Goal: Task Accomplishment & Management: Manage account settings

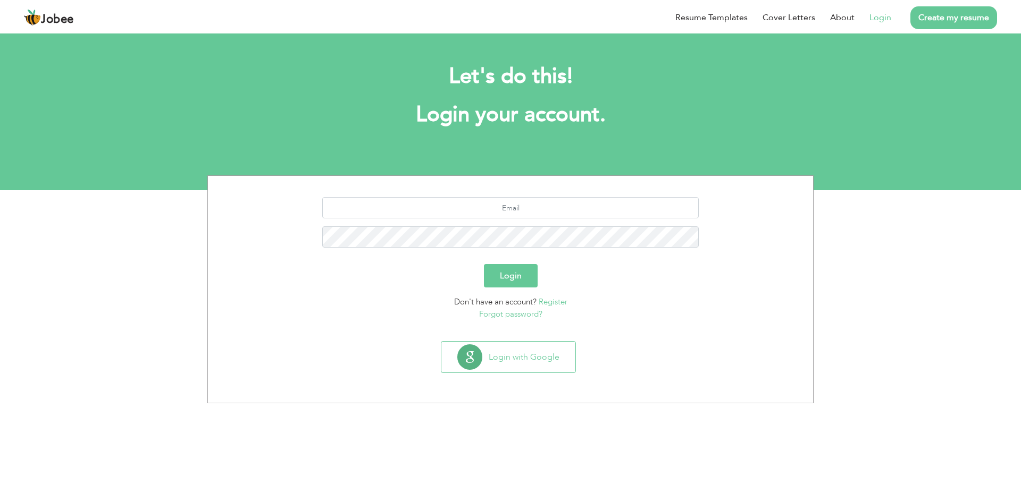
click at [878, 15] on link "Login" at bounding box center [880, 17] width 22 height 13
click at [505, 209] on input "text" at bounding box center [510, 207] width 377 height 21
type input "[EMAIL_ADDRESS][DOMAIN_NAME]"
click at [520, 275] on button "Login" at bounding box center [511, 275] width 54 height 23
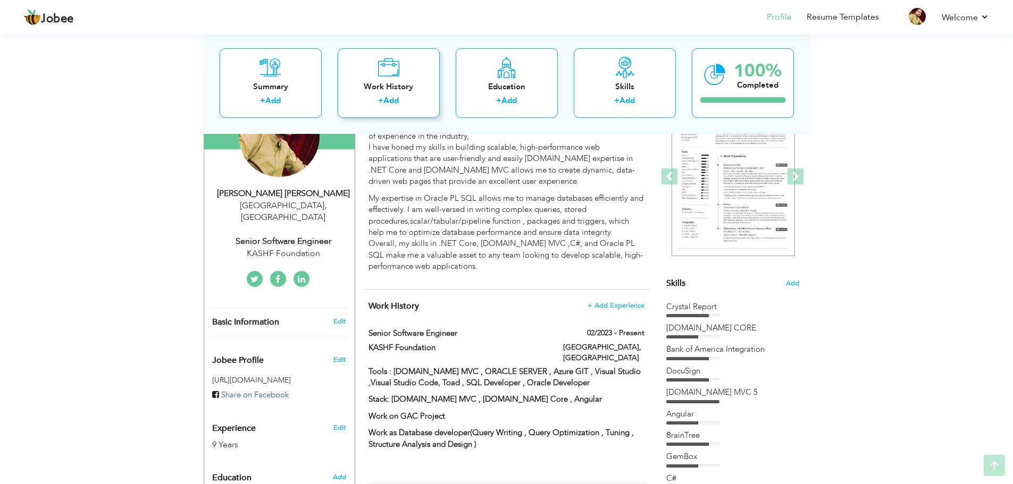
scroll to position [159, 0]
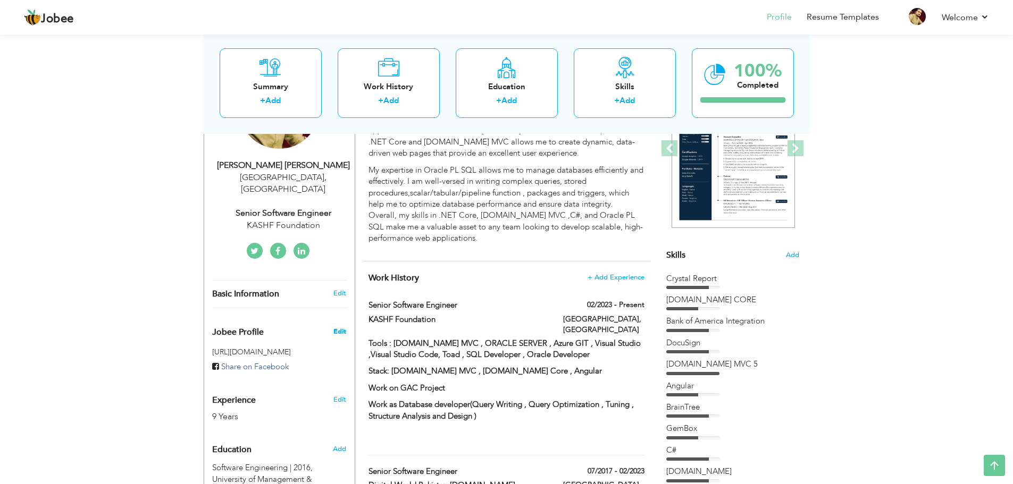
click at [343, 327] on span "Edit" at bounding box center [339, 332] width 13 height 10
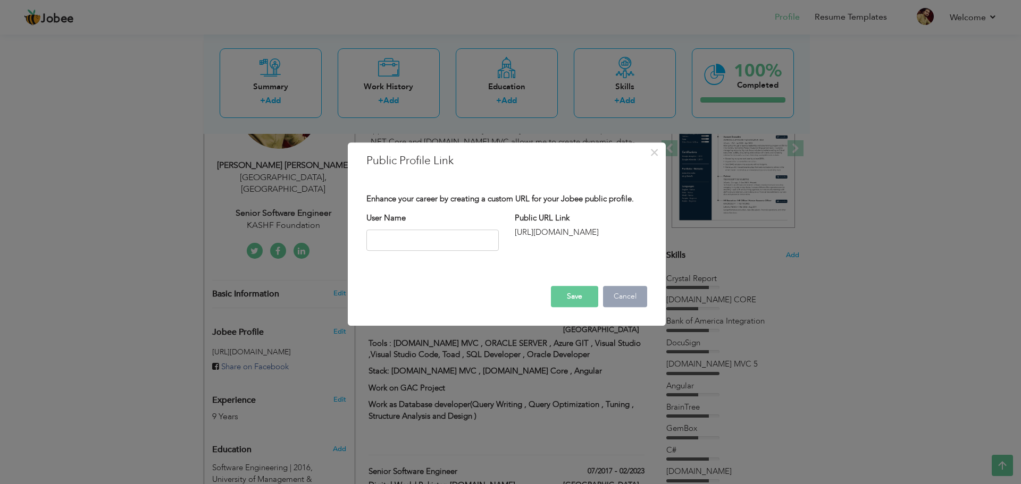
click at [634, 295] on button "Cancel" at bounding box center [625, 296] width 44 height 21
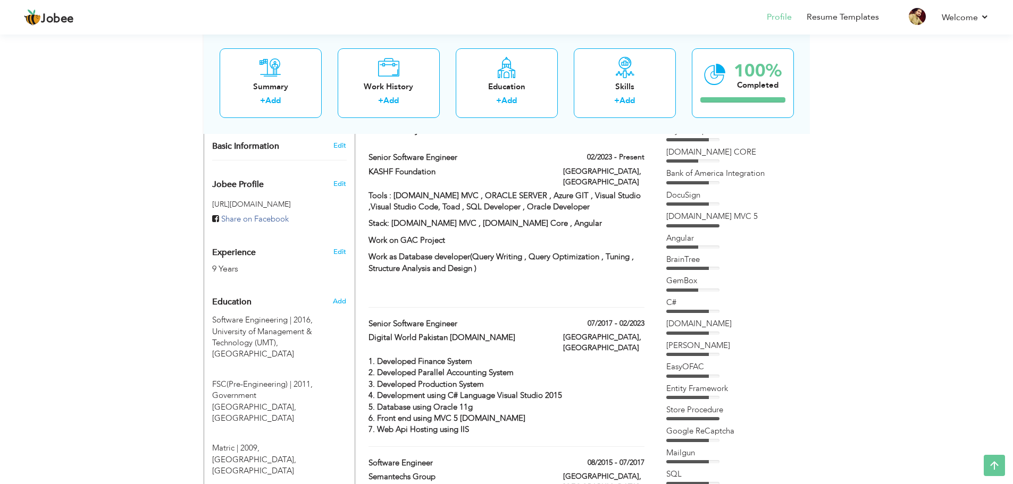
scroll to position [319, 0]
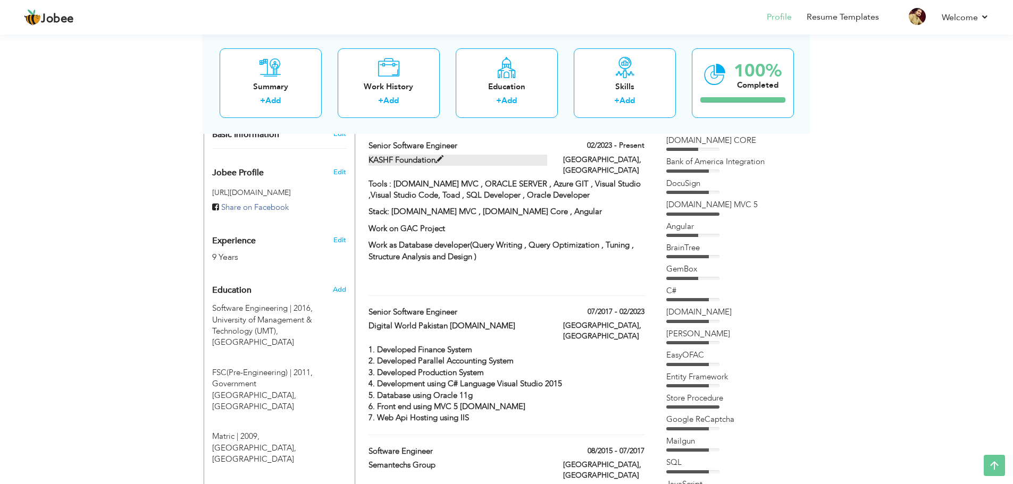
click at [443, 158] on span at bounding box center [439, 160] width 8 height 8
type input "Senior Software Engineer"
type input "KASHF Foundation"
type input "02/2023"
type input "[GEOGRAPHIC_DATA]"
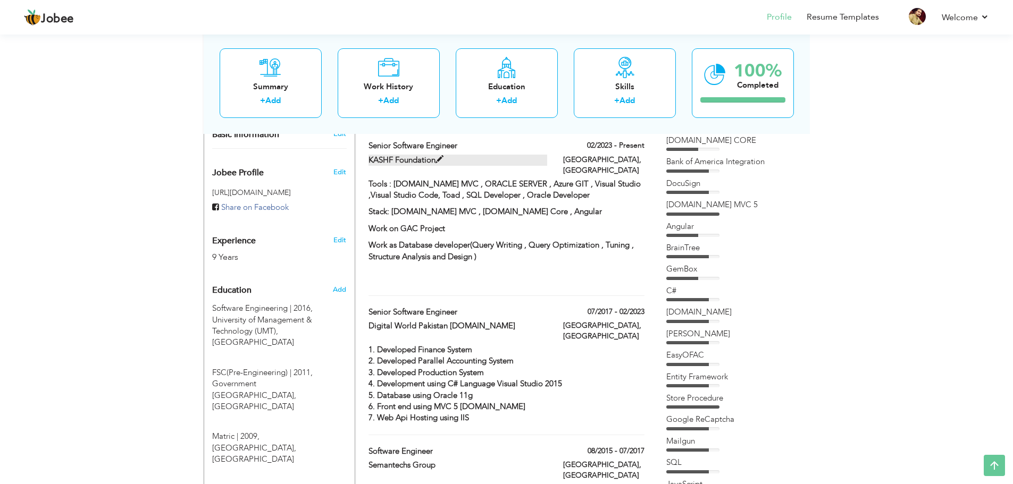
type input "[GEOGRAPHIC_DATA]"
checkbox input "true"
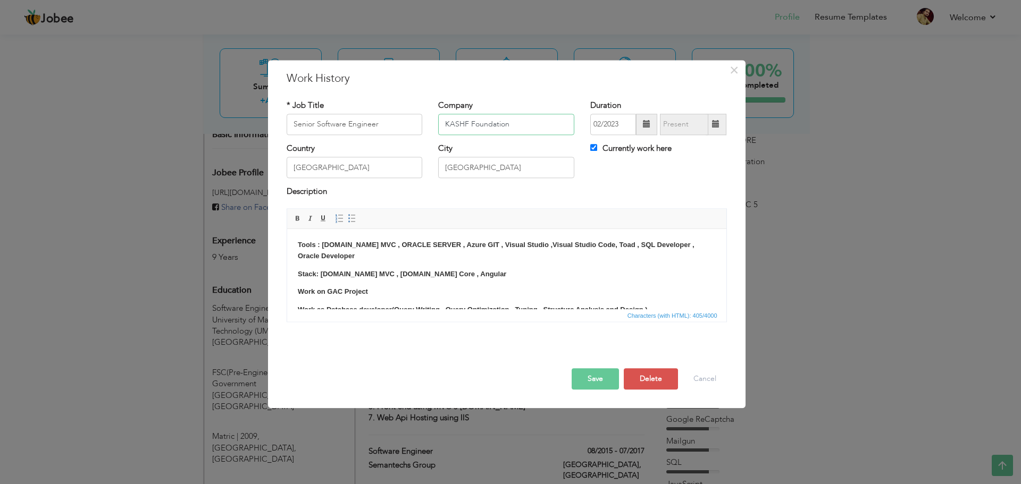
click at [514, 126] on input "KASHF Foundation" at bounding box center [506, 124] width 136 height 21
type input "Amark Precious Gold Metals"
click at [623, 121] on input "02/2023" at bounding box center [613, 124] width 46 height 21
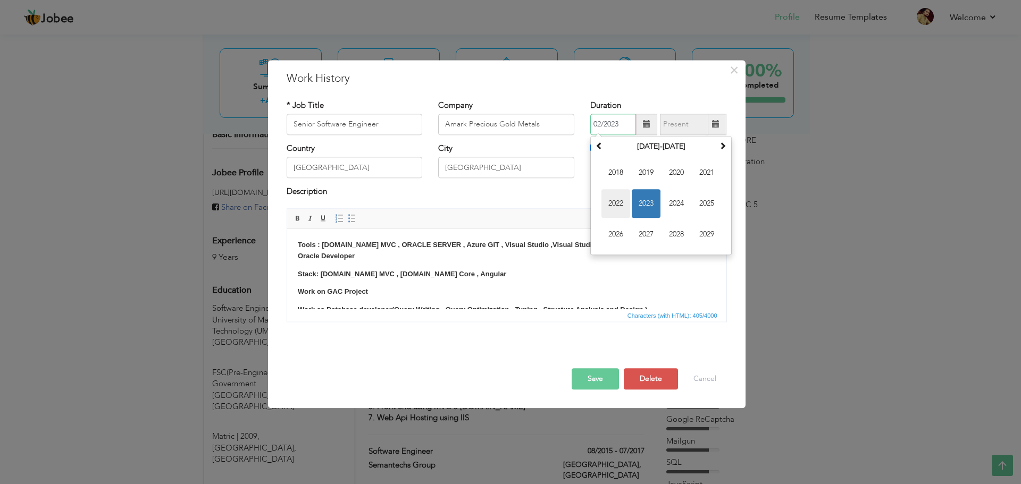
click at [618, 196] on span "2022" at bounding box center [615, 203] width 29 height 29
click at [680, 177] on span "Mar" at bounding box center [676, 172] width 29 height 29
type input "03/2022"
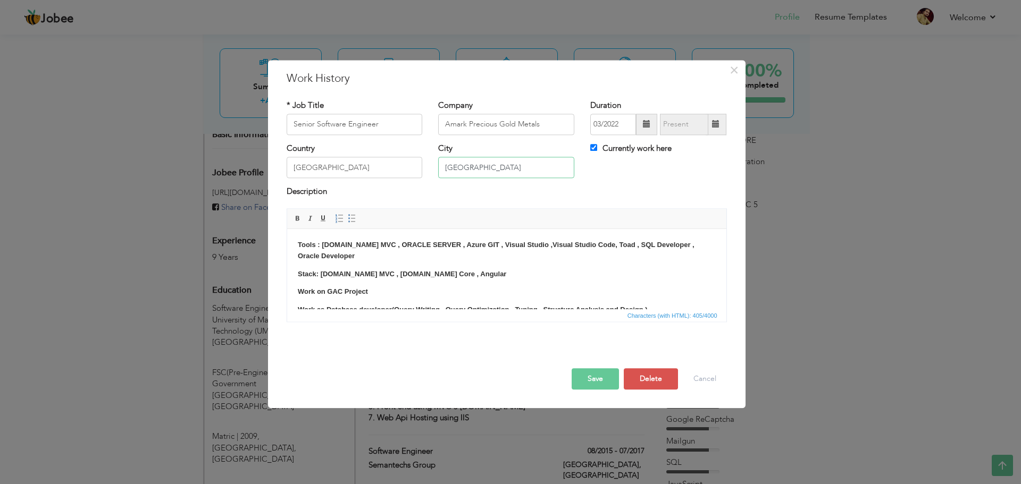
click at [499, 166] on input "[GEOGRAPHIC_DATA]" at bounding box center [506, 167] width 136 height 21
type input "[GEOGRAPHIC_DATA]/Remote [GEOGRAPHIC_DATA]"
click at [581, 374] on button "Save" at bounding box center [594, 378] width 47 height 21
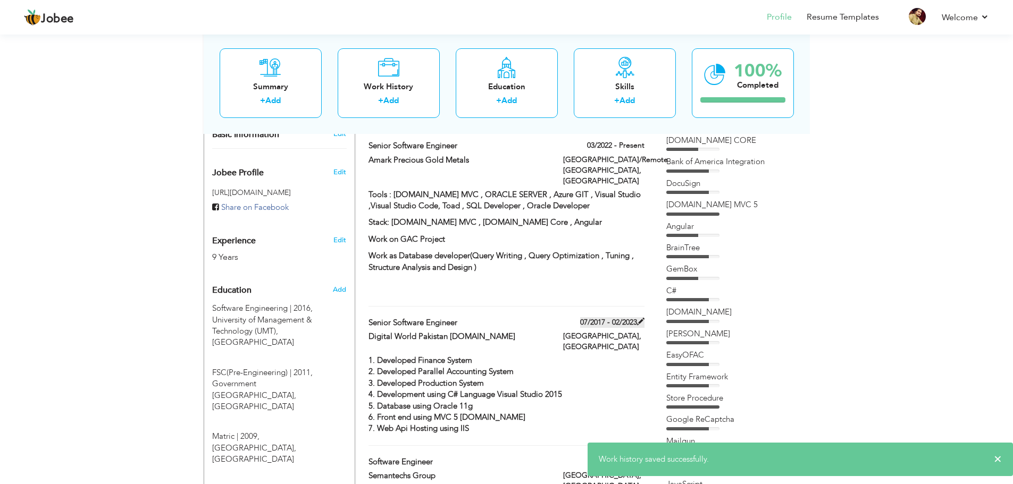
click at [640, 318] on span at bounding box center [640, 321] width 7 height 7
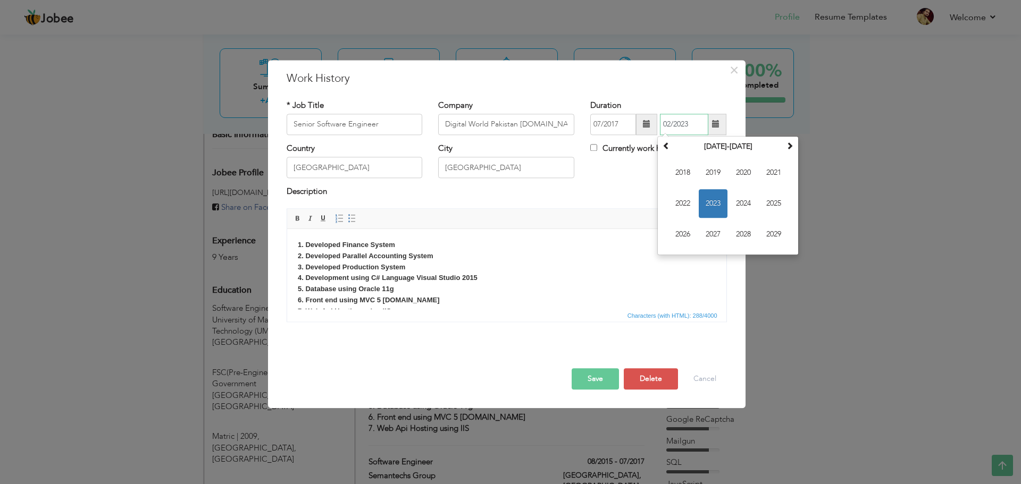
click at [691, 126] on input "02/2023" at bounding box center [684, 124] width 48 height 21
click at [682, 203] on span "2022" at bounding box center [682, 203] width 29 height 29
click at [642, 121] on span at bounding box center [646, 124] width 21 height 21
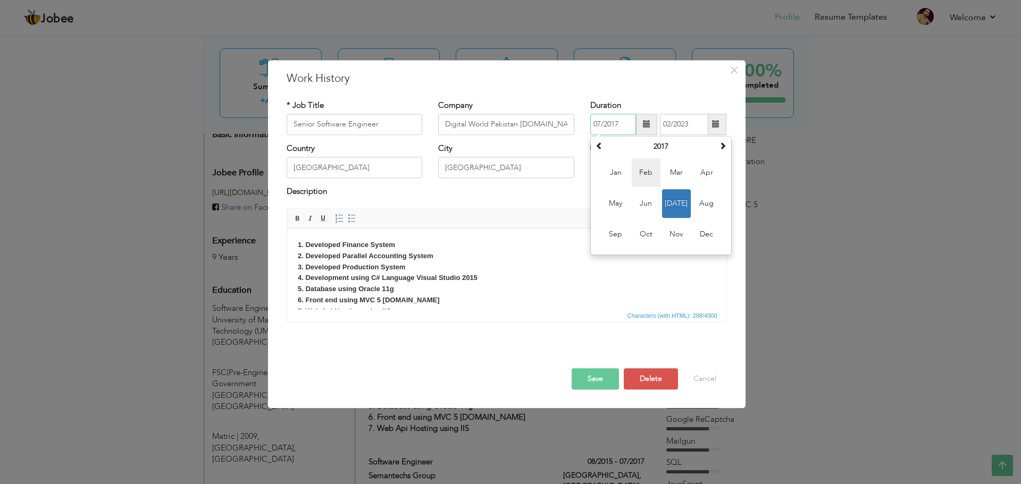
click at [658, 168] on span "Feb" at bounding box center [646, 172] width 29 height 29
type input "02/2017"
click at [591, 384] on button "Save" at bounding box center [594, 378] width 47 height 21
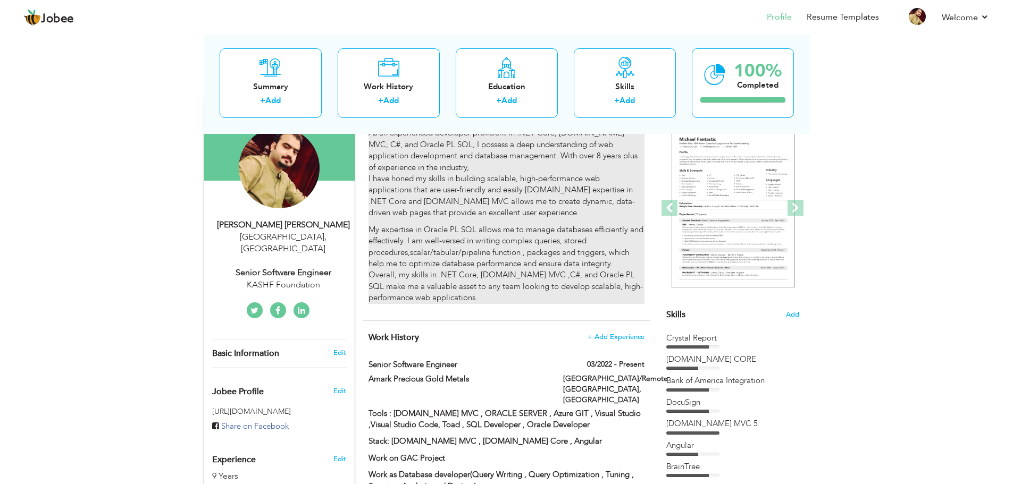
scroll to position [256, 0]
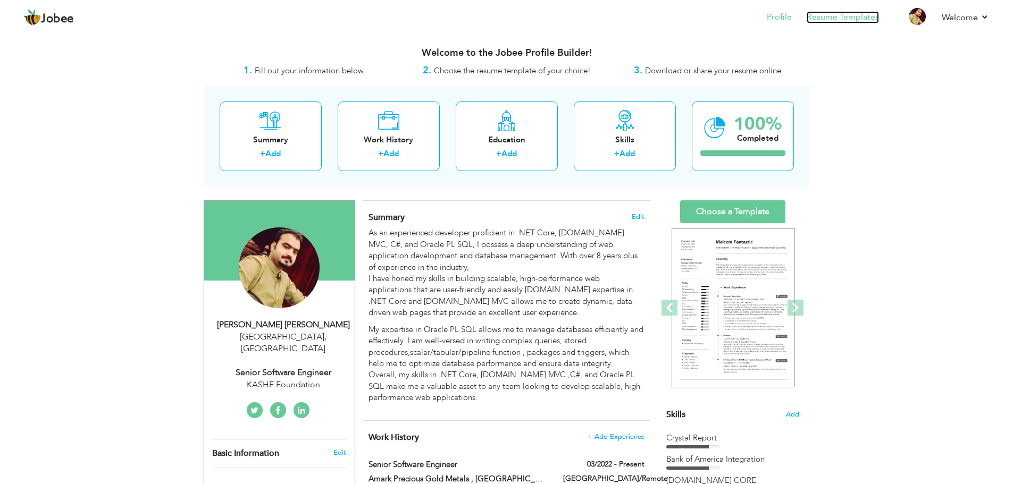
click at [832, 19] on link "Resume Templates" at bounding box center [842, 17] width 72 height 12
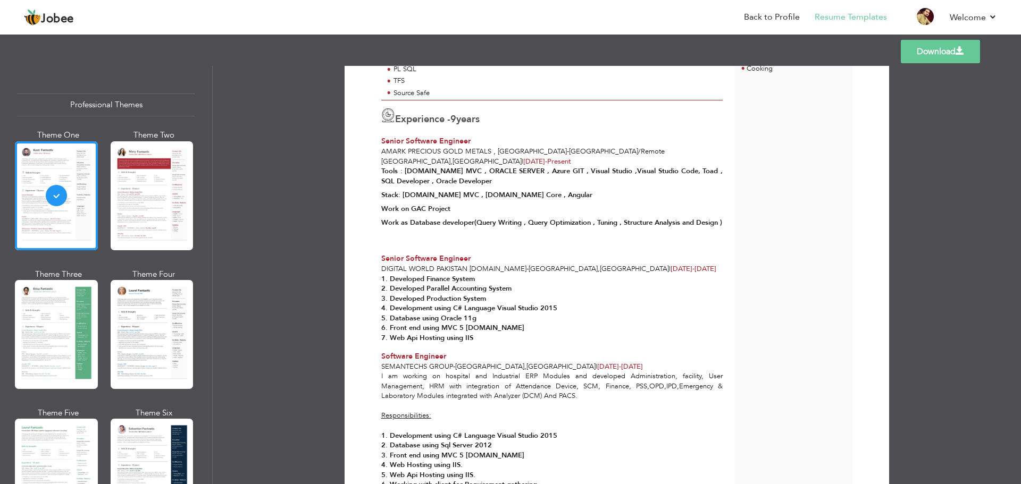
scroll to position [478, 0]
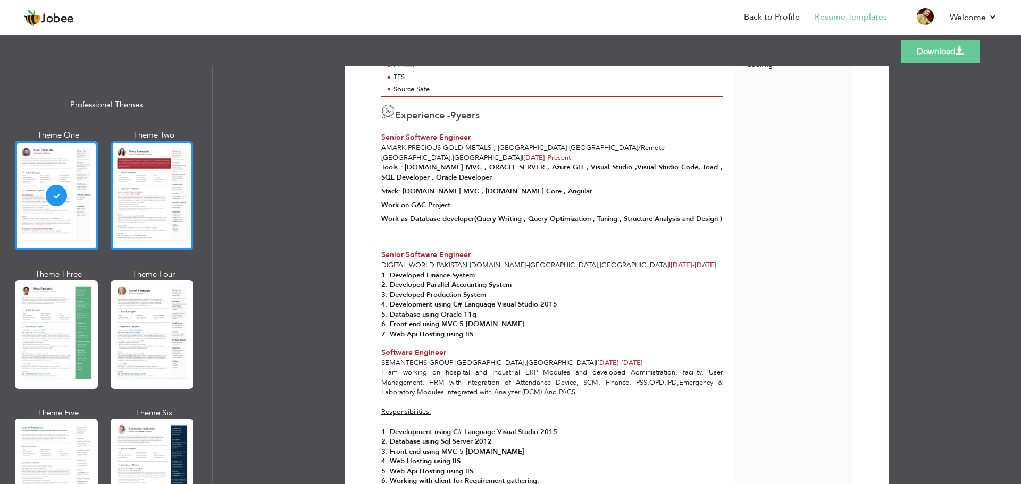
click at [148, 178] on div at bounding box center [152, 195] width 83 height 109
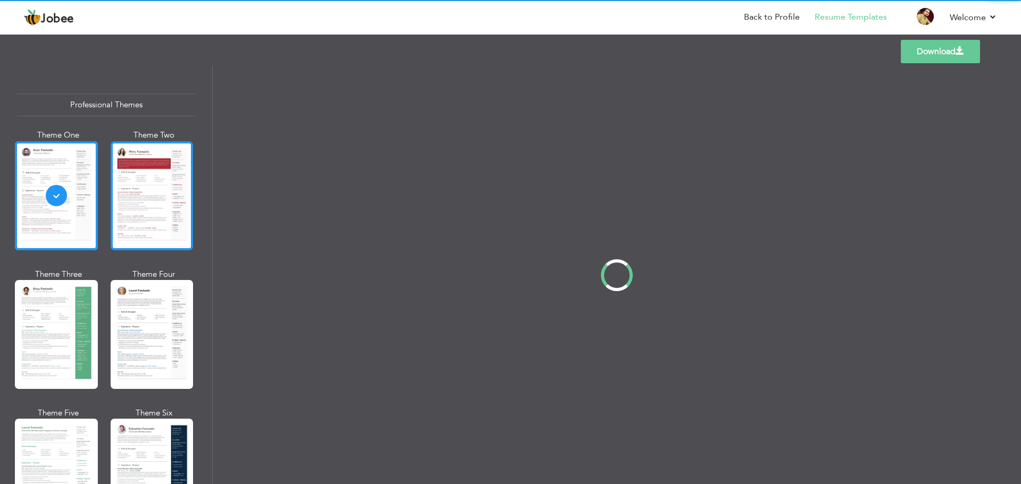
scroll to position [0, 0]
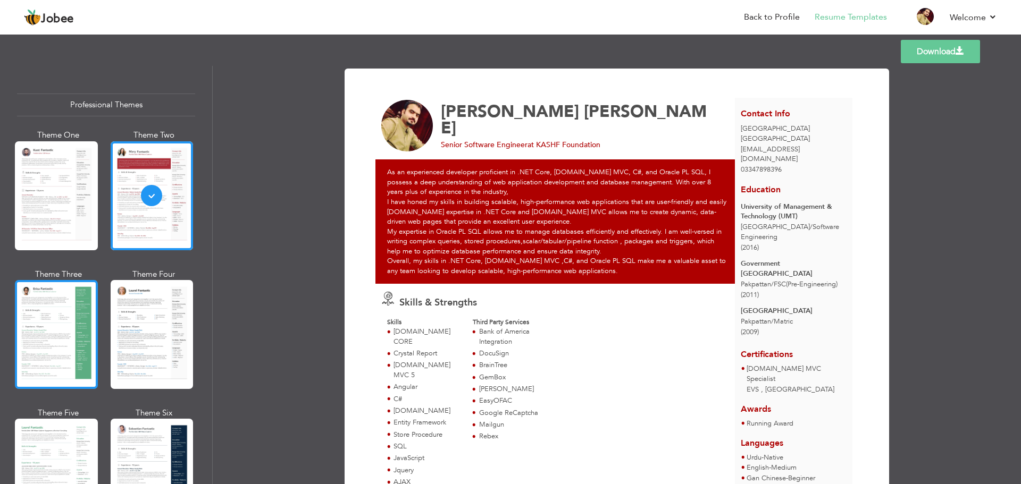
click at [38, 324] on div at bounding box center [56, 334] width 83 height 109
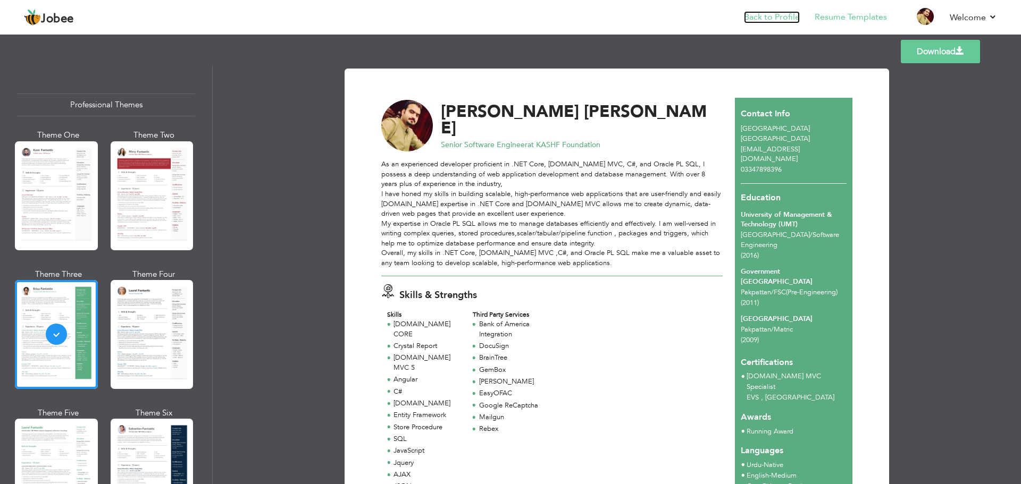
click at [771, 18] on link "Back to Profile" at bounding box center [772, 17] width 56 height 12
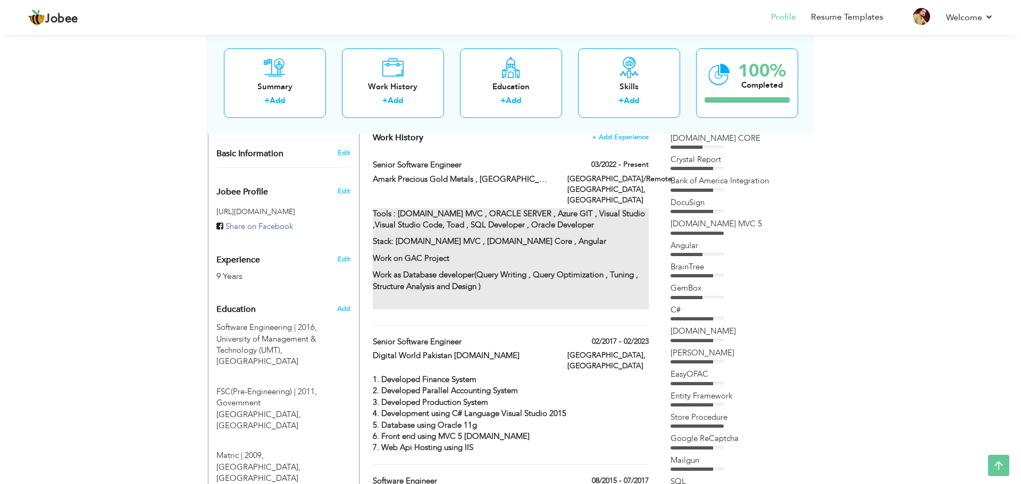
scroll to position [319, 0]
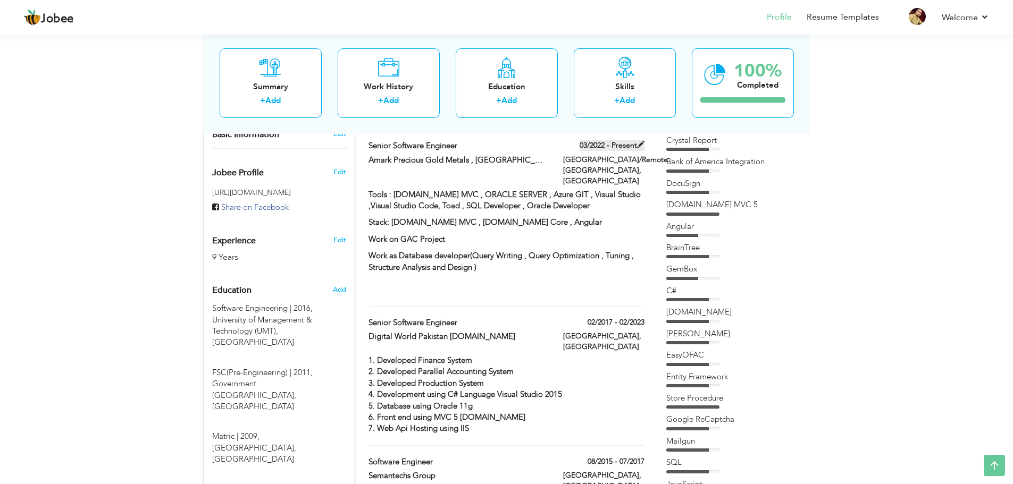
click at [643, 144] on span at bounding box center [640, 144] width 7 height 7
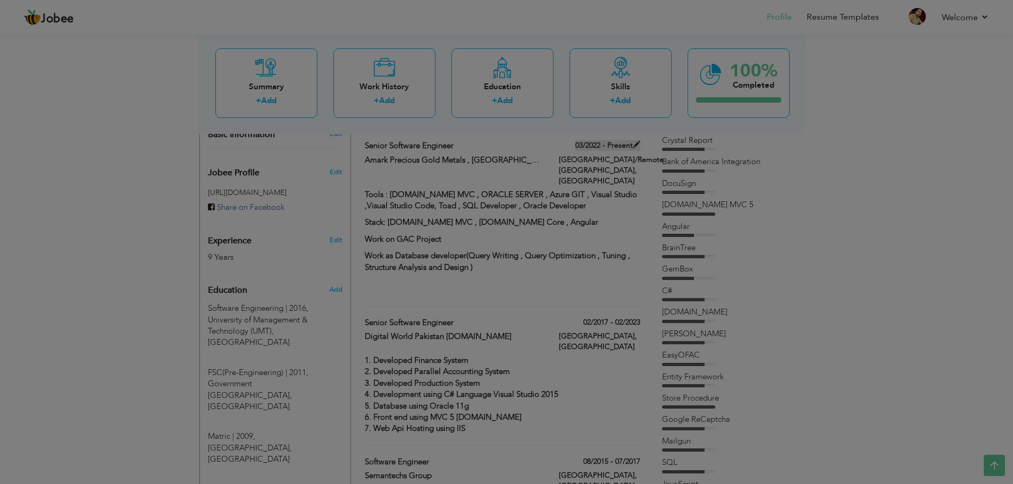
type input "Senior Software Engineer"
type input "Amark Precious Gold Metals , USA"
type input "03/2022"
type input "[GEOGRAPHIC_DATA]"
type input "[GEOGRAPHIC_DATA]/Remote [GEOGRAPHIC_DATA]"
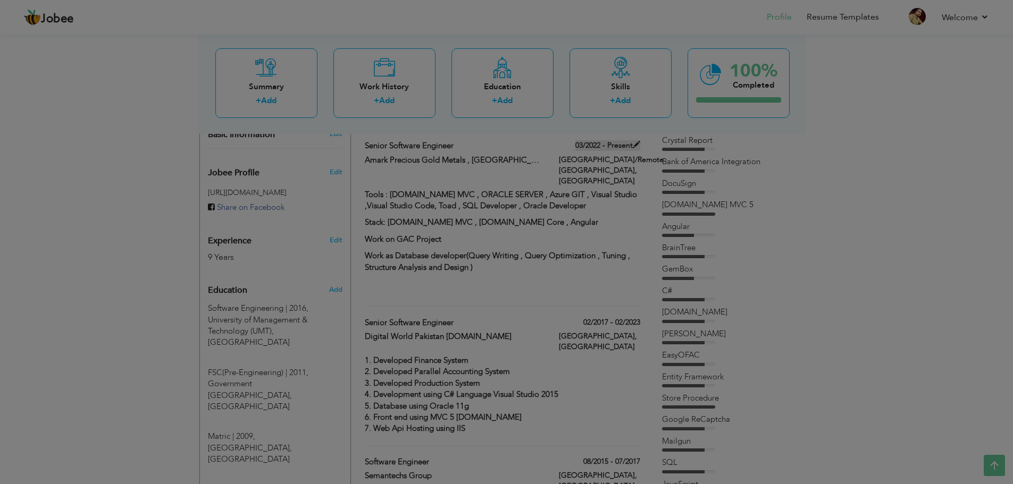
checkbox input "true"
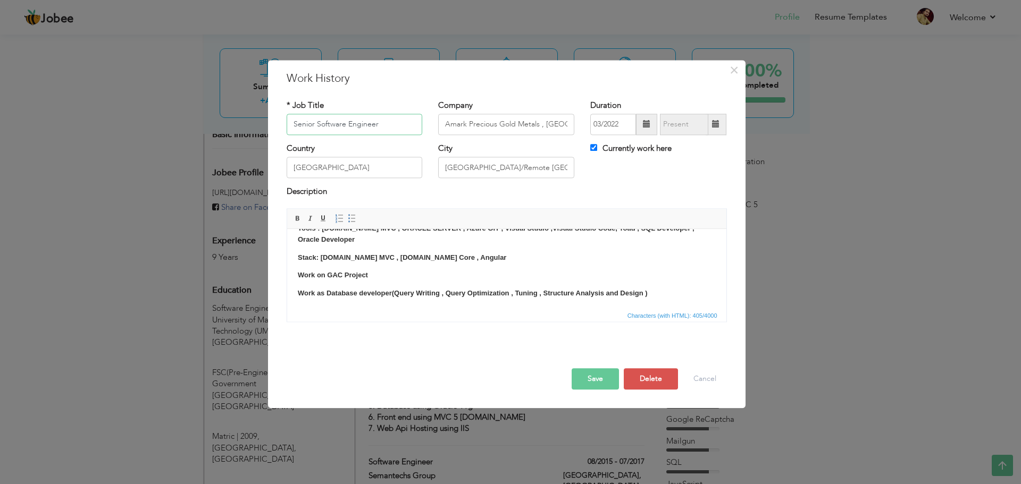
scroll to position [0, 0]
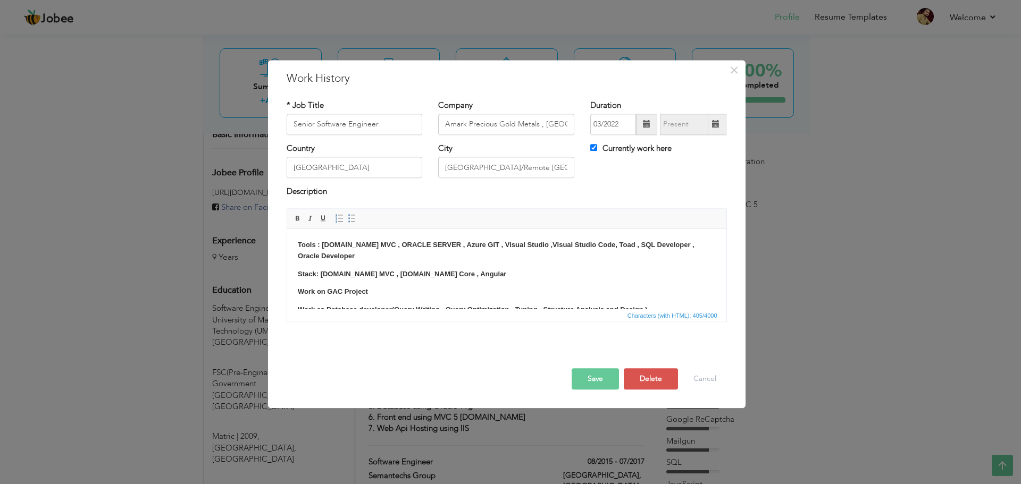
click at [292, 241] on html "Tools : ASP.NET MVC , ORACLE SERVER , Azure GIT , Visual Studio ,Visual Studio …" at bounding box center [506, 286] width 439 height 115
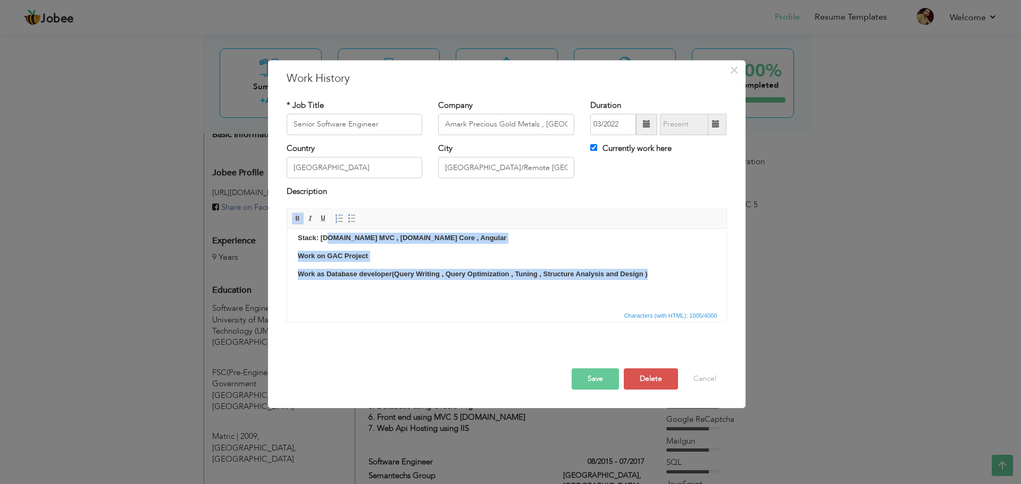
scroll to position [91, 0]
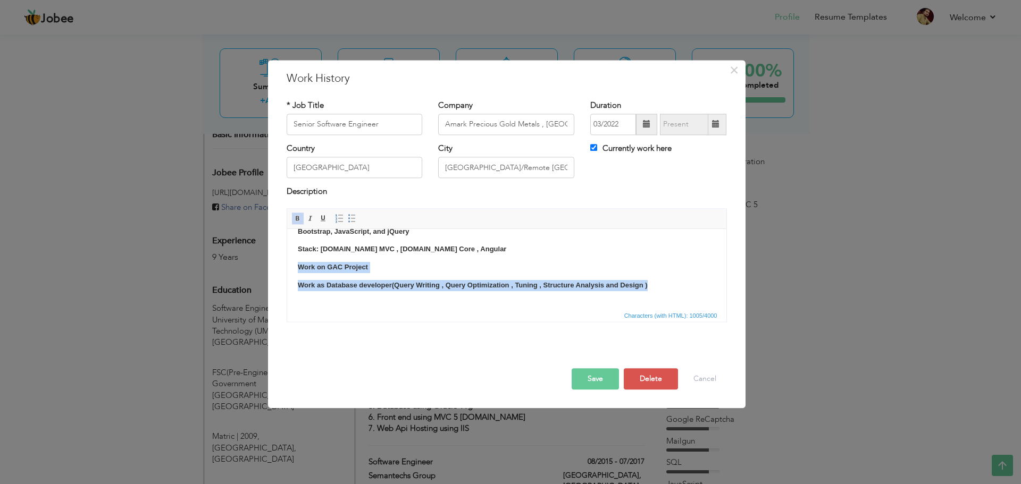
drag, startPoint x: 665, startPoint y: 274, endPoint x: 293, endPoint y: 256, distance: 371.5
click at [293, 256] on html "Designed and developed a loan application platform for individual, corporate, a…" at bounding box center [506, 229] width 439 height 182
click at [383, 280] on p "Work as Database developer(Query Writing , Query Optimization , Tuning , Struct…" at bounding box center [506, 285] width 418 height 11
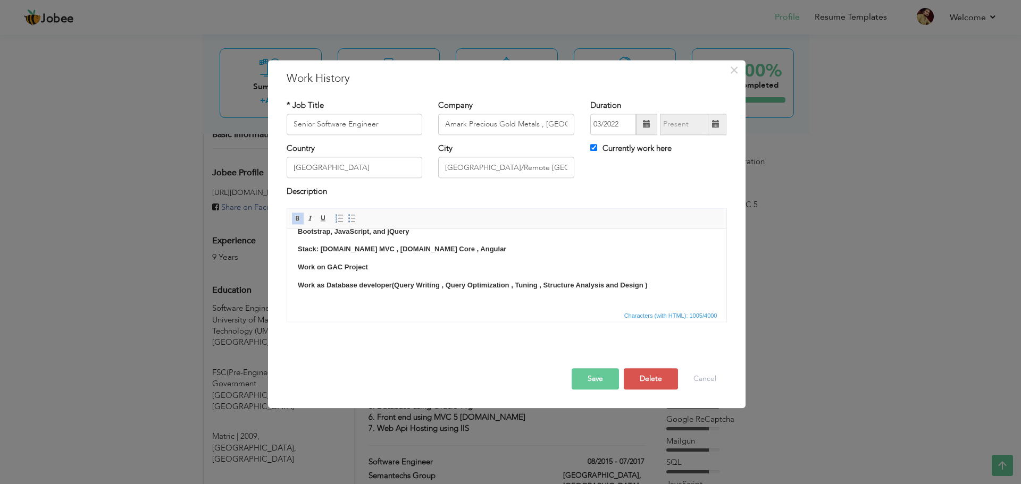
click at [396, 282] on strong "Work as Database developer(Query Writing , Query Optimization , Tuning , Struct…" at bounding box center [472, 285] width 350 height 8
